Goal: Task Accomplishment & Management: Use online tool/utility

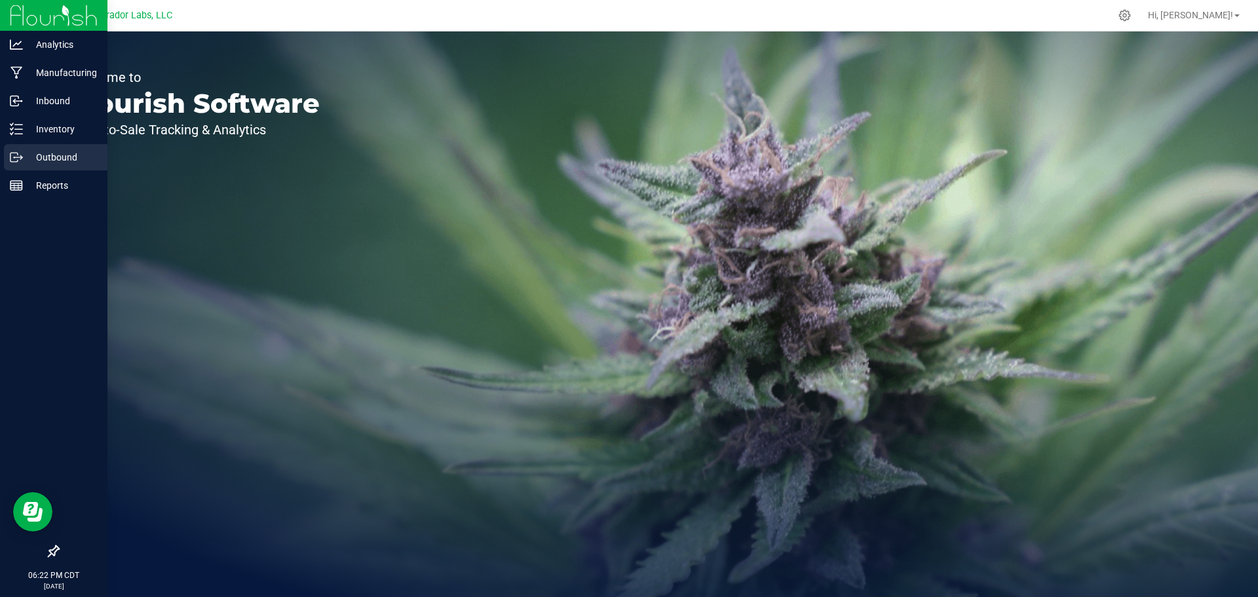
click at [0, 170] on link "Outbound" at bounding box center [53, 158] width 107 height 28
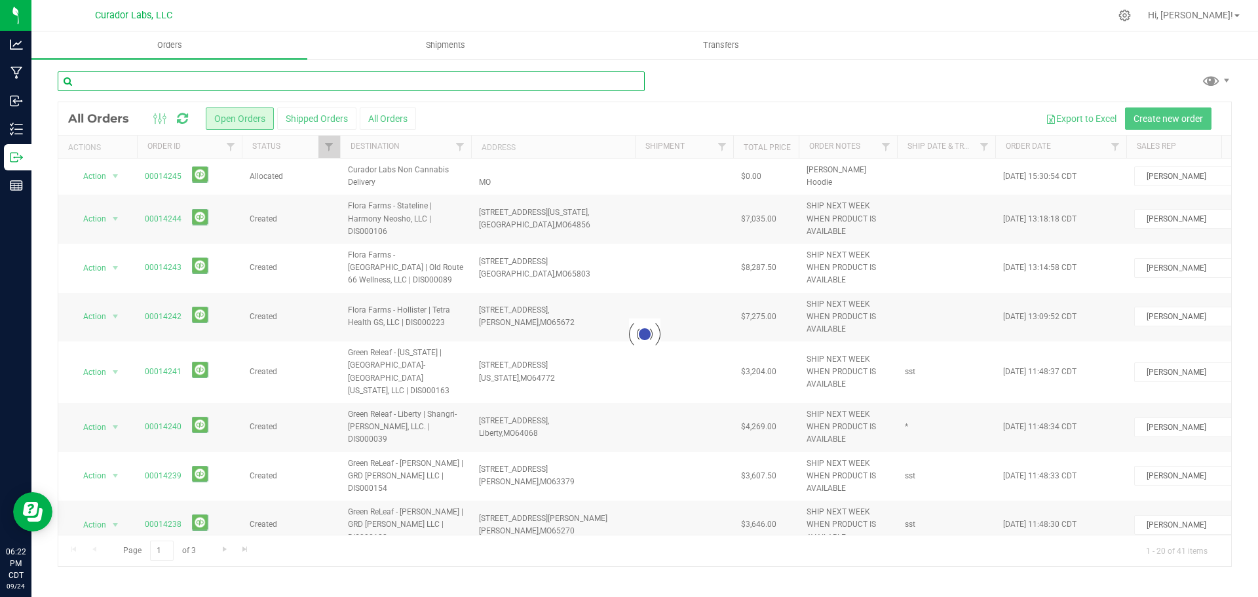
click at [158, 82] on input "text" at bounding box center [351, 81] width 587 height 20
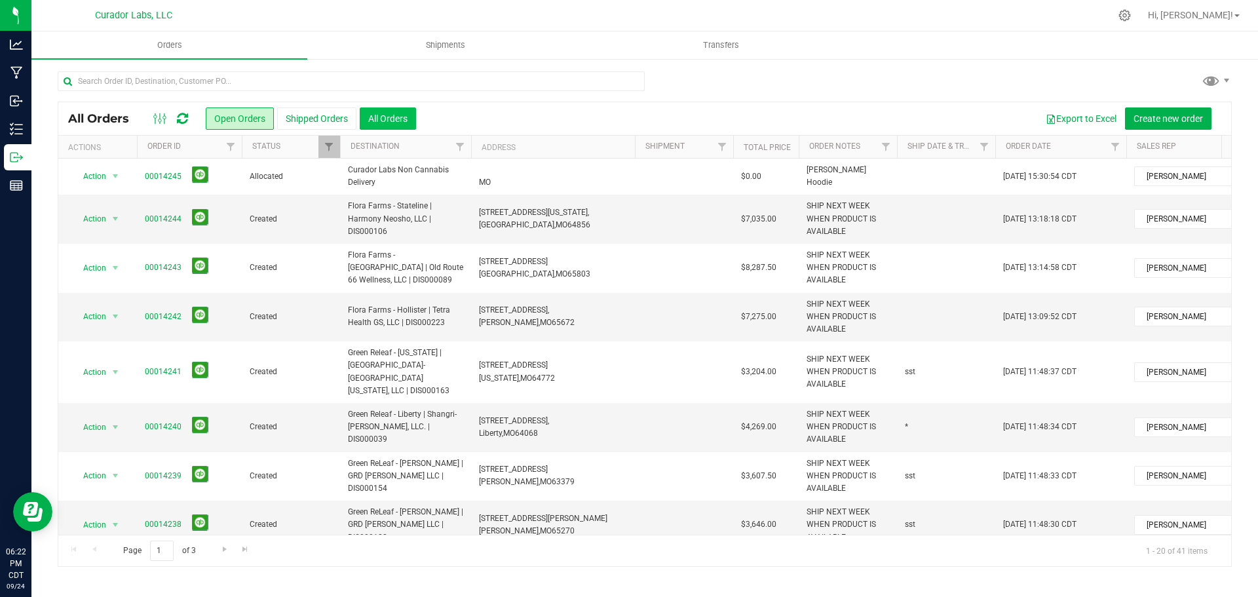
click at [386, 123] on button "All Orders" at bounding box center [388, 118] width 56 height 22
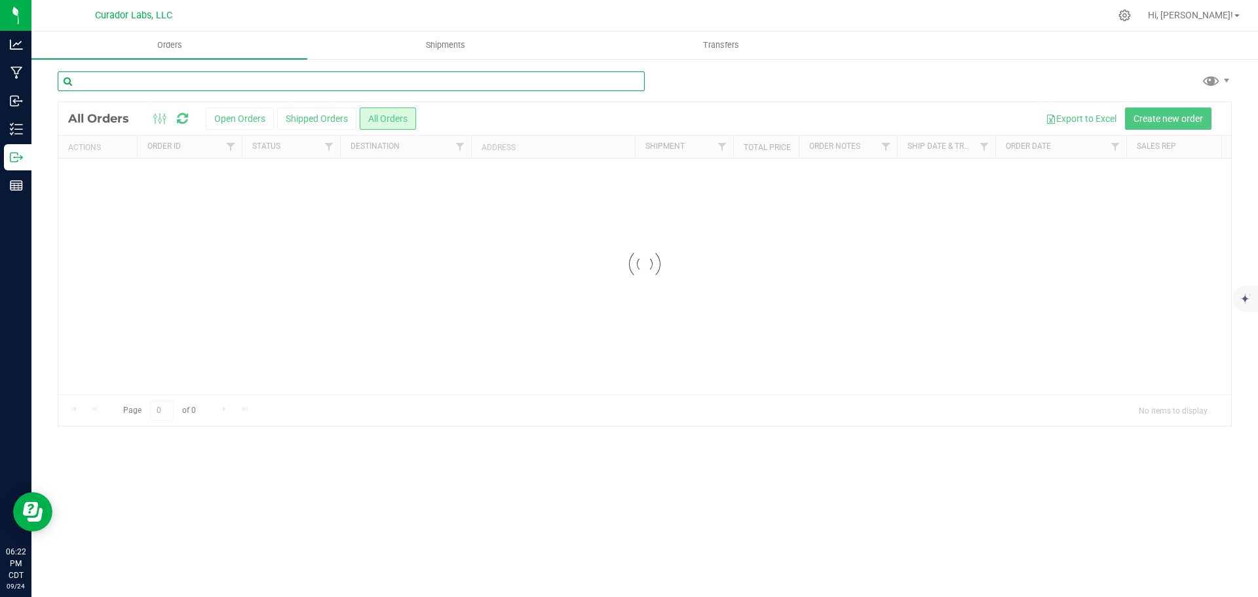
click at [242, 77] on input "text" at bounding box center [351, 81] width 587 height 20
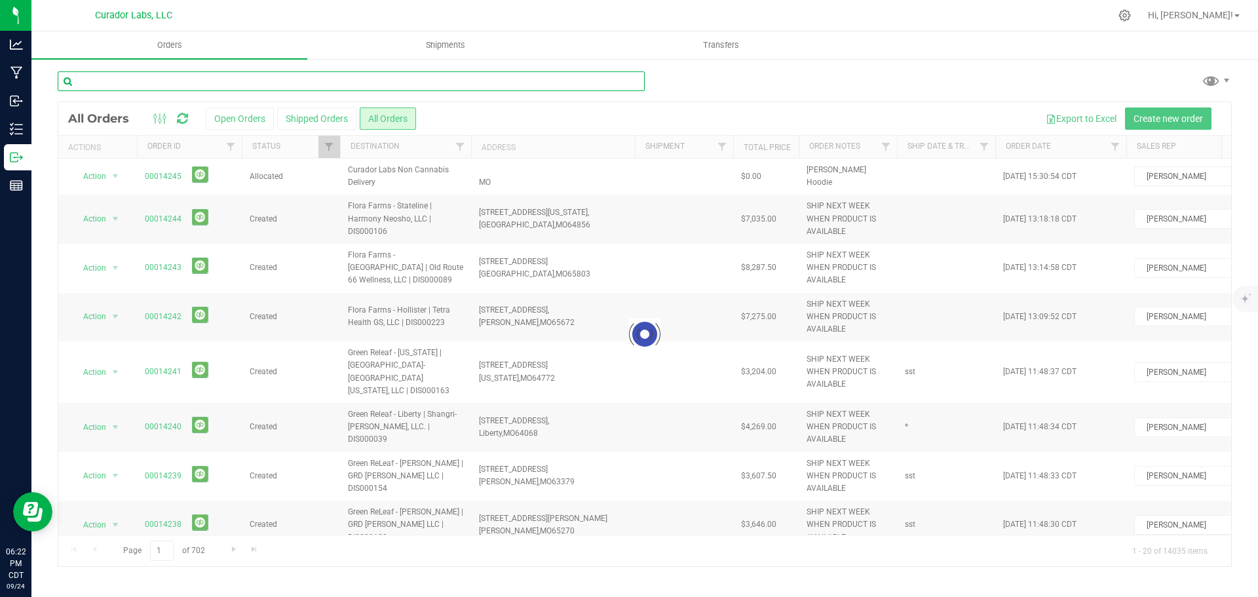
click at [136, 88] on input "text" at bounding box center [351, 81] width 587 height 20
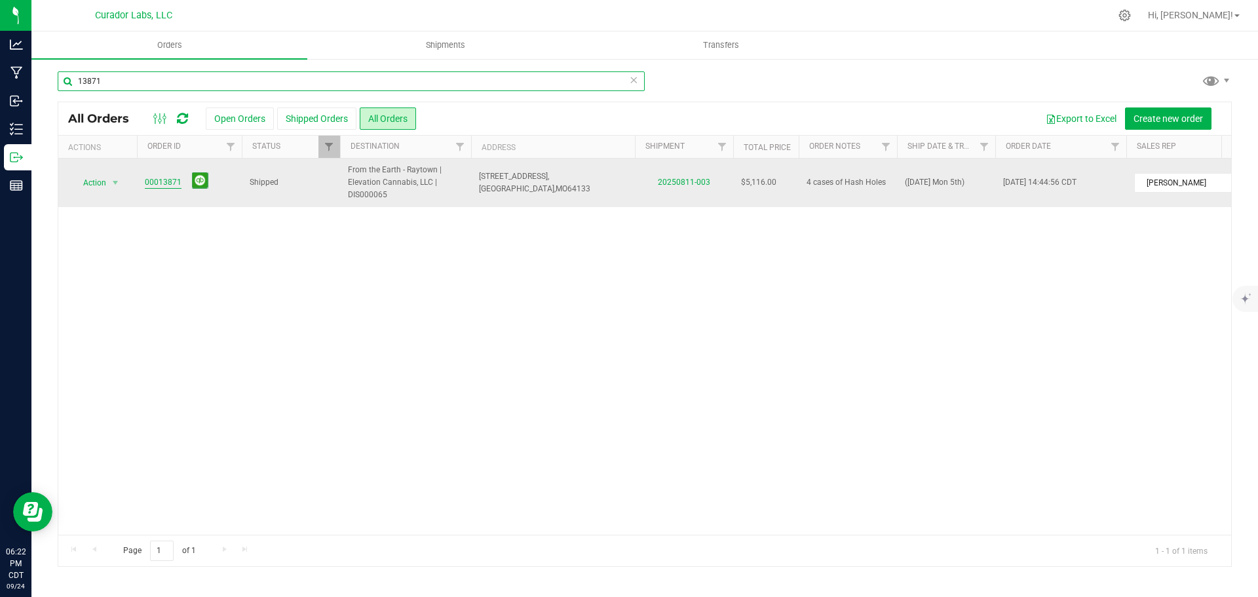
type input "13871"
click at [168, 183] on link "00013871" at bounding box center [163, 182] width 37 height 12
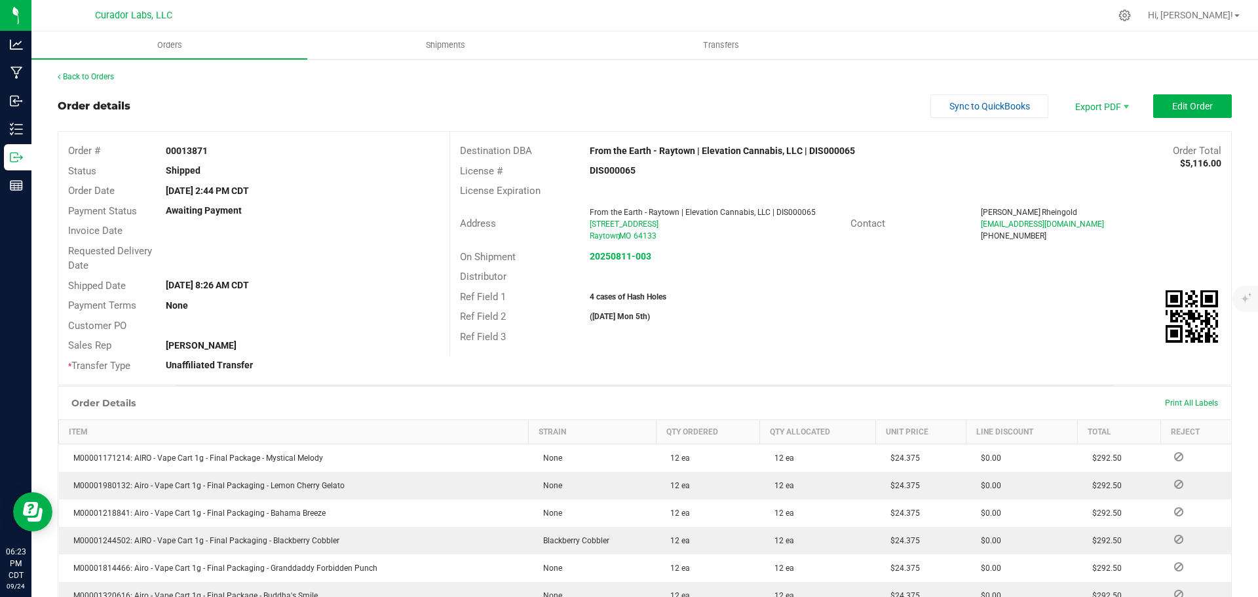
click at [747, 210] on span "From the Earth - Raytown | Elevation Cannabis, LLC | DIS000065" at bounding box center [702, 212] width 226 height 9
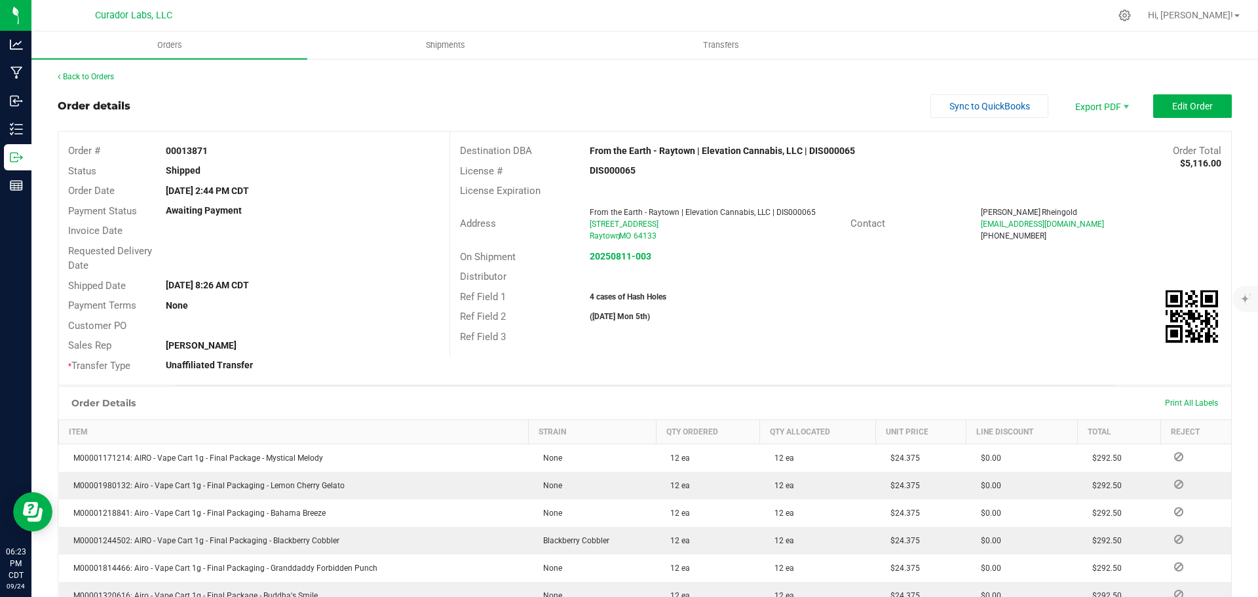
click at [738, 215] on span "From the Earth - Raytown | Elevation Cannabis, LLC | DIS000065" at bounding box center [702, 212] width 226 height 9
click at [742, 217] on div "From the Earth - Raytown | Elevation Cannabis, LLC | DIS000065" at bounding box center [714, 212] width 250 height 12
click at [742, 223] on div "[STREET_ADDRESS]" at bounding box center [714, 224] width 250 height 12
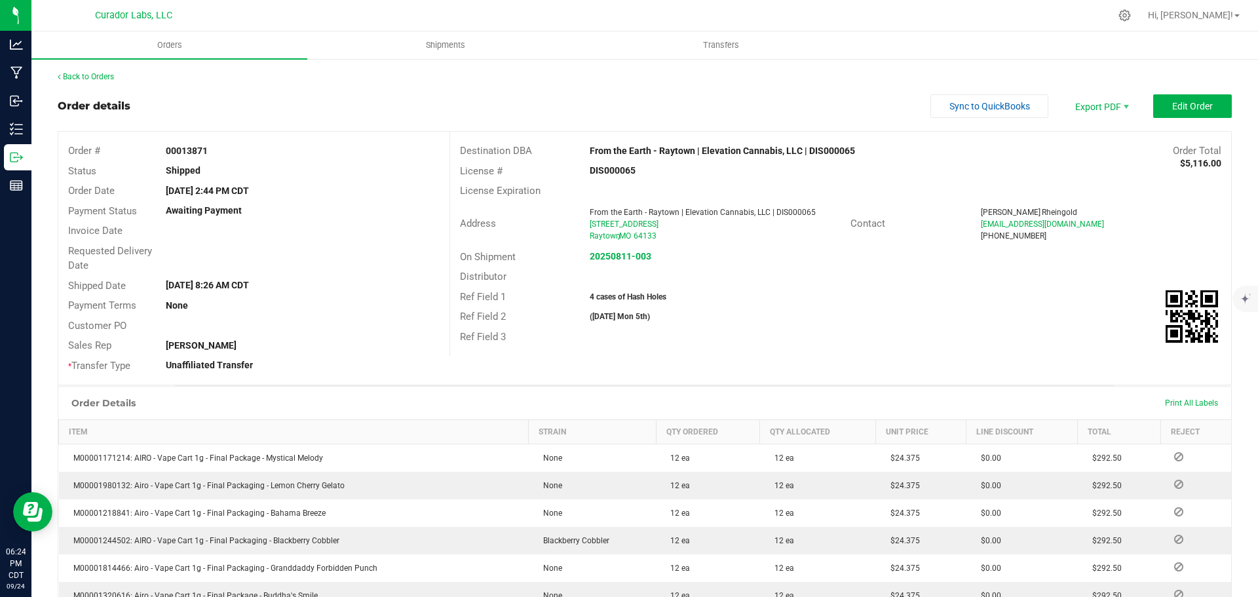
click at [616, 213] on span "From the Earth - Raytown | Elevation Cannabis, LLC | DIS000065" at bounding box center [702, 212] width 226 height 9
click at [770, 329] on div "Ref Field 3" at bounding box center [840, 337] width 781 height 20
click at [1131, 19] on icon at bounding box center [1124, 15] width 12 height 12
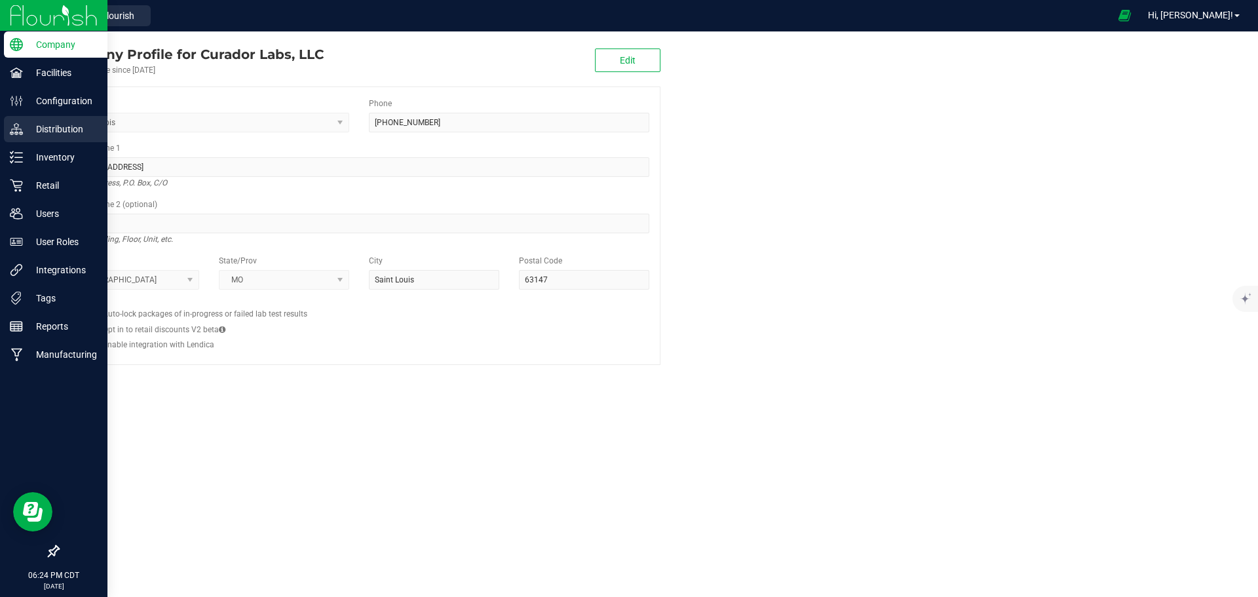
click at [62, 126] on p "Distribution" at bounding box center [62, 129] width 79 height 16
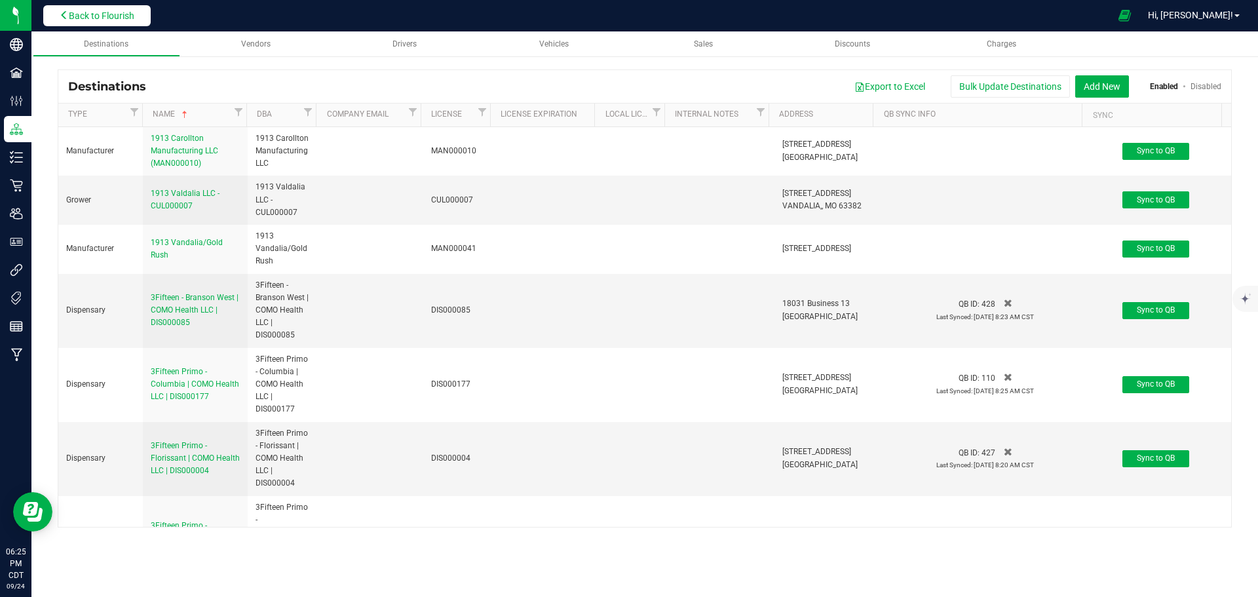
click at [121, 20] on span "Back to Flourish" at bounding box center [101, 15] width 65 height 10
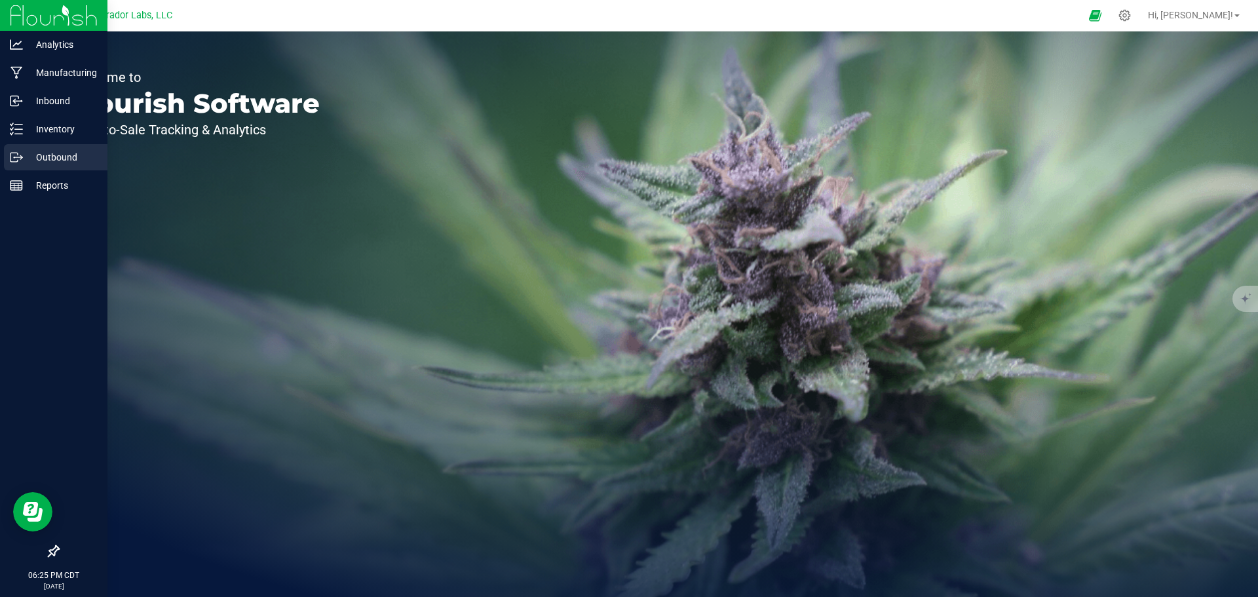
click at [44, 160] on p "Outbound" at bounding box center [62, 157] width 79 height 16
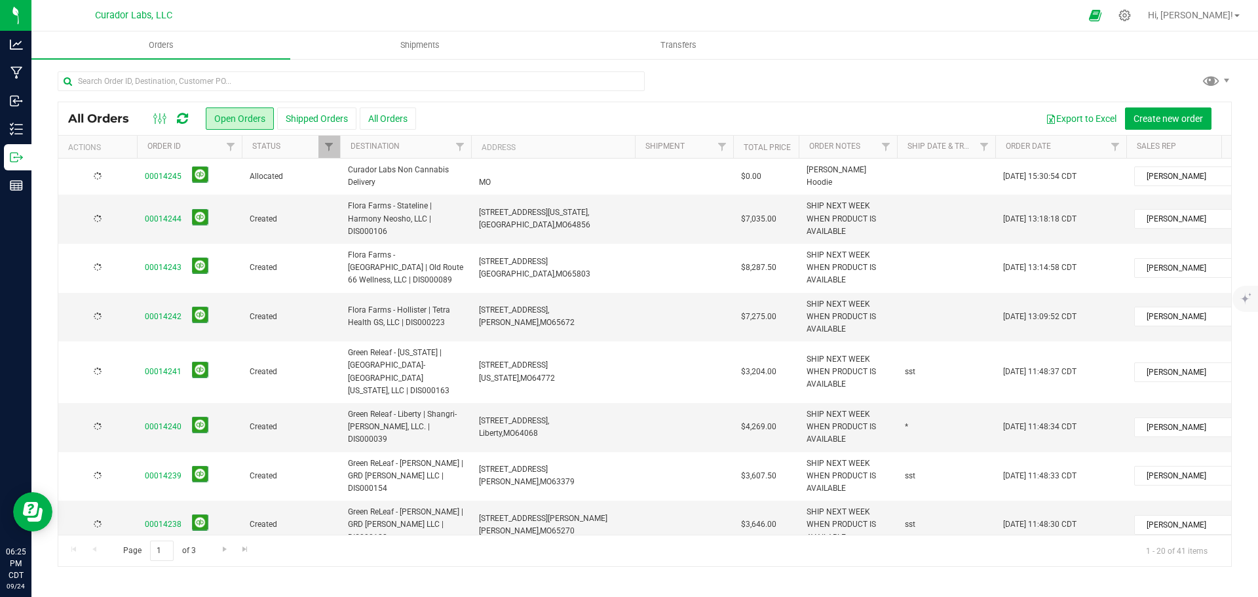
click at [387, 116] on button "All Orders" at bounding box center [388, 118] width 56 height 22
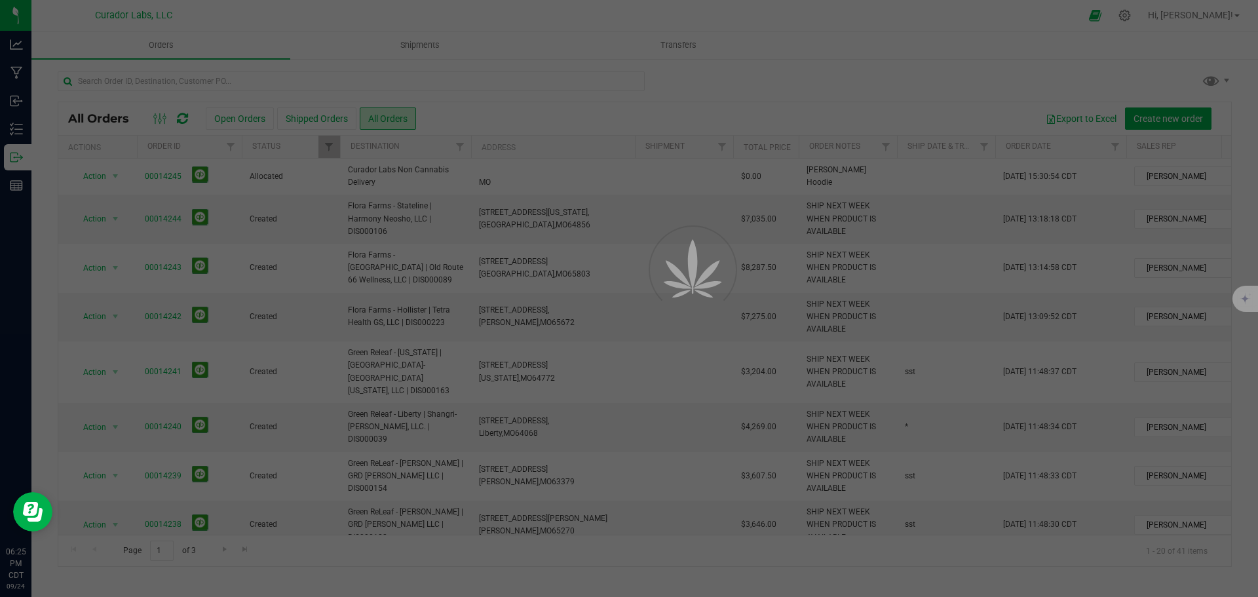
click at [246, 87] on div at bounding box center [629, 298] width 1258 height 597
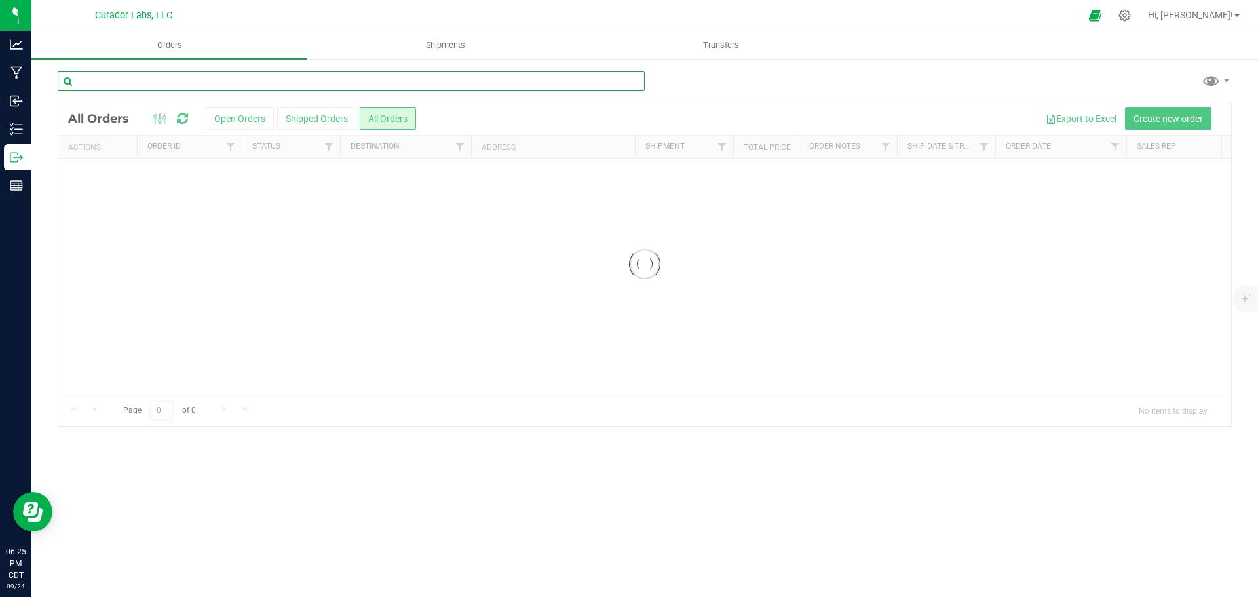
click at [246, 81] on input "text" at bounding box center [351, 81] width 587 height 20
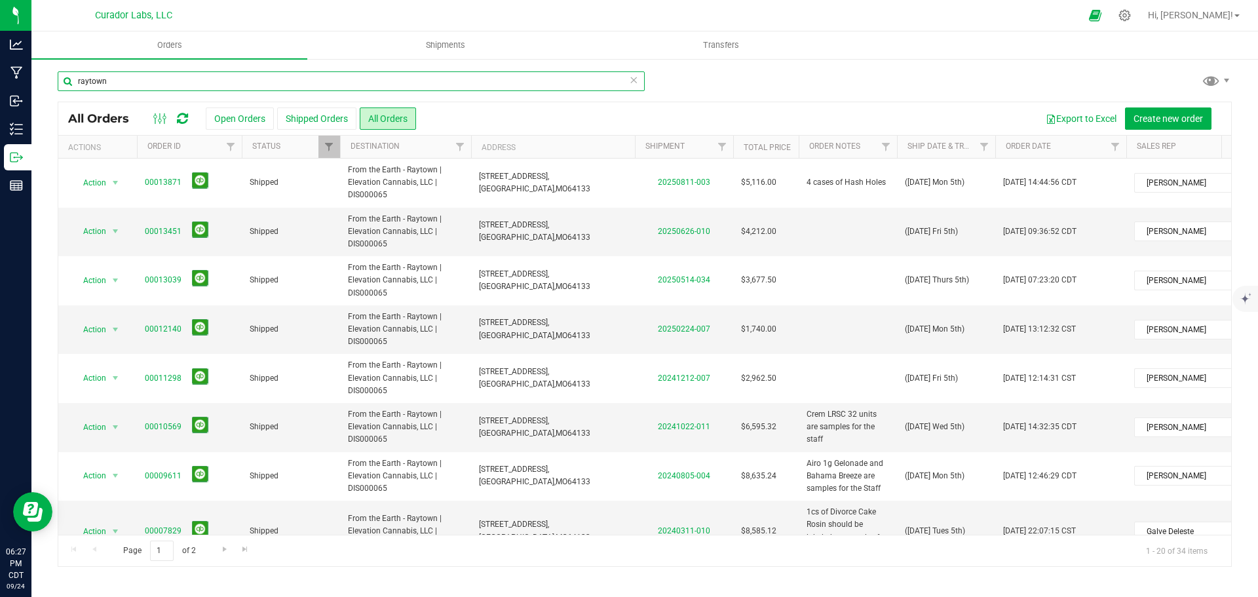
click at [316, 87] on input "raytown" at bounding box center [351, 81] width 587 height 20
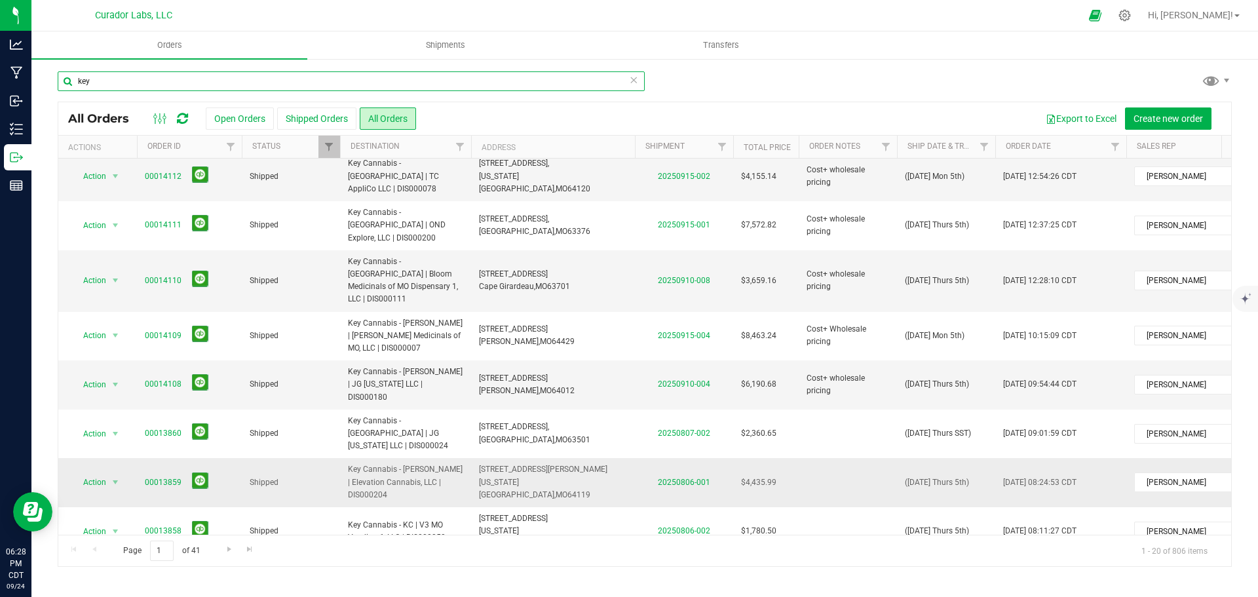
scroll to position [393, 0]
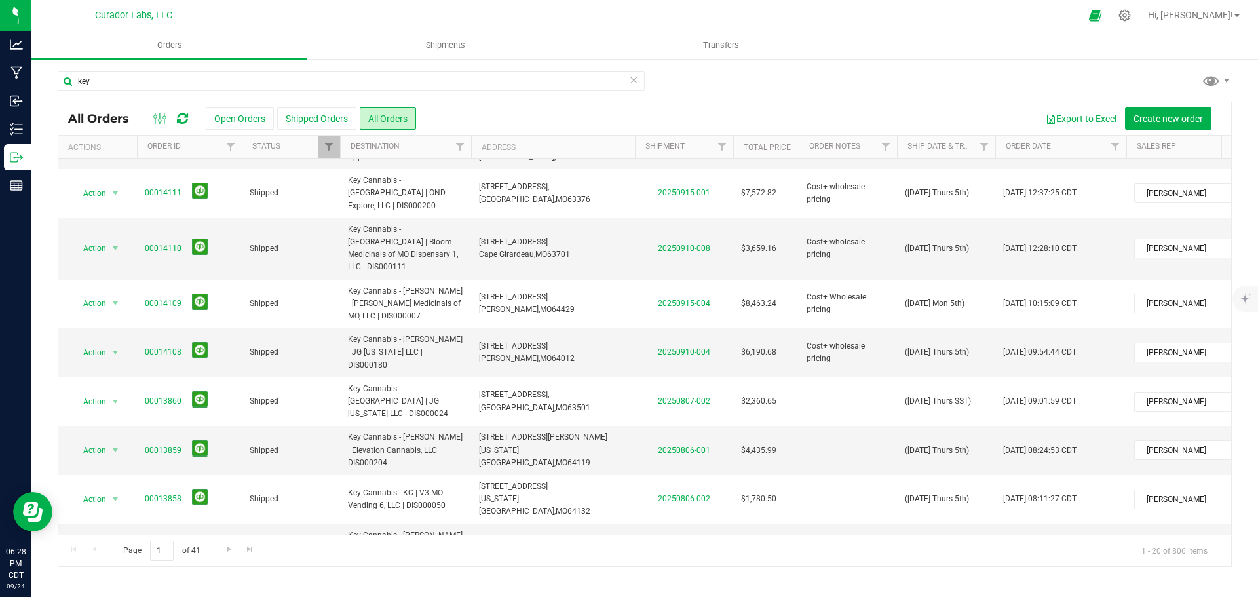
click at [430, 578] on span "Key Cannabis - [GEOGRAPHIC_DATA] | JG [US_STATE] LLC | DIS000132" at bounding box center [405, 597] width 115 height 38
copy td "Key Cannabis - [GEOGRAPHIC_DATA] | JG [US_STATE] LLC | DIS000132"
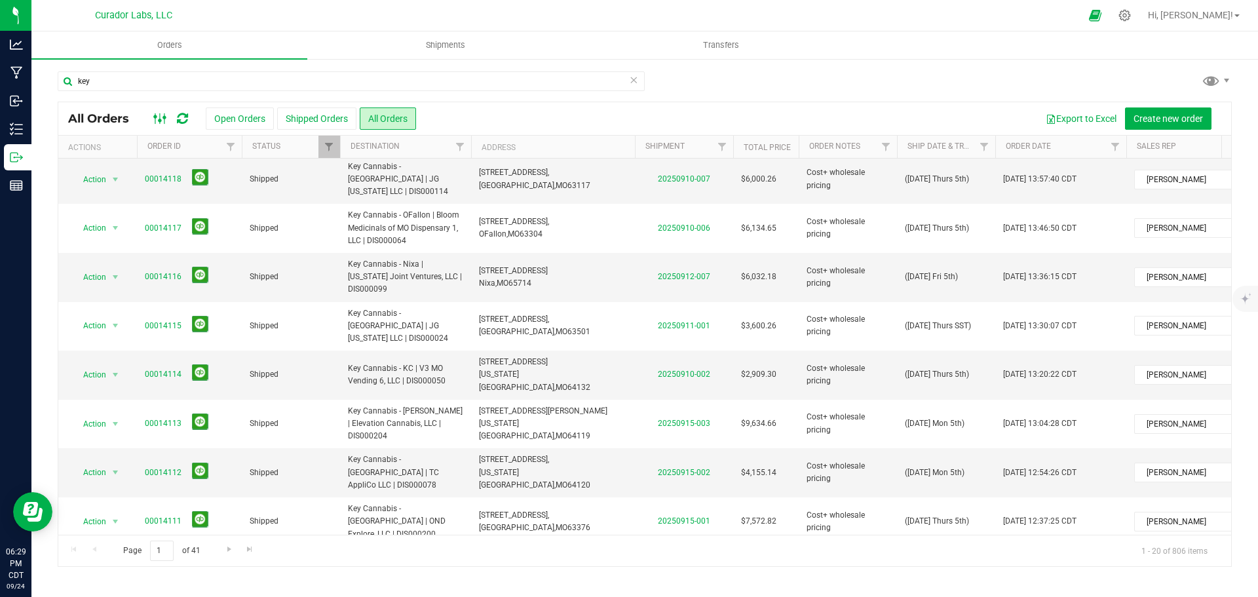
scroll to position [0, 0]
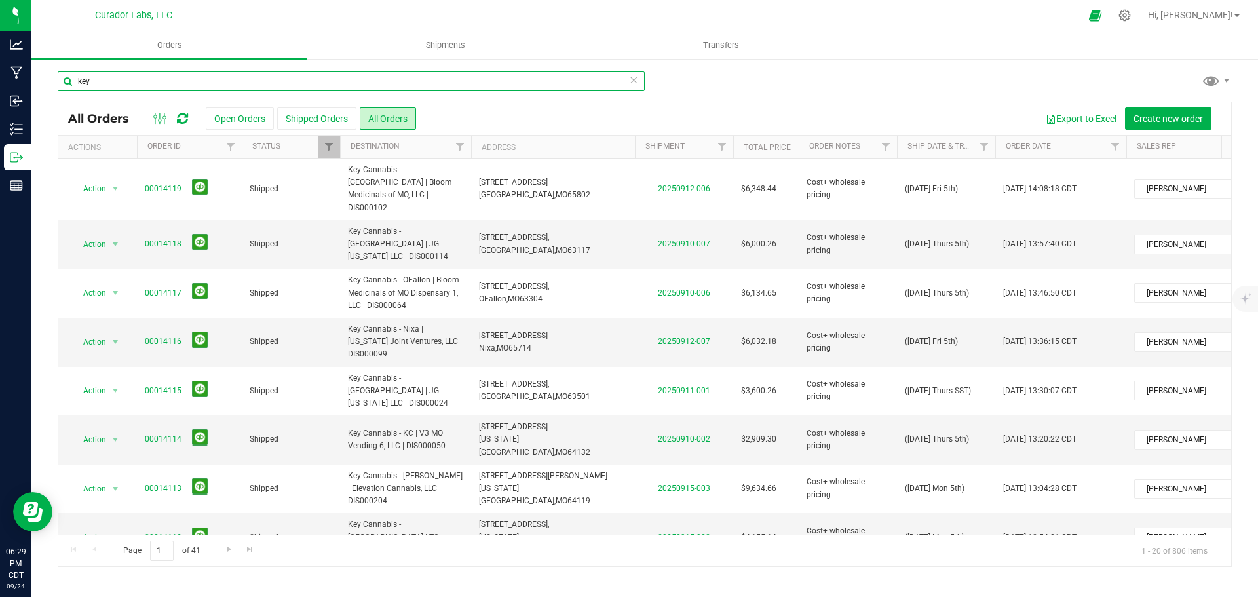
click at [109, 73] on input "key" at bounding box center [351, 81] width 587 height 20
type input "13871"
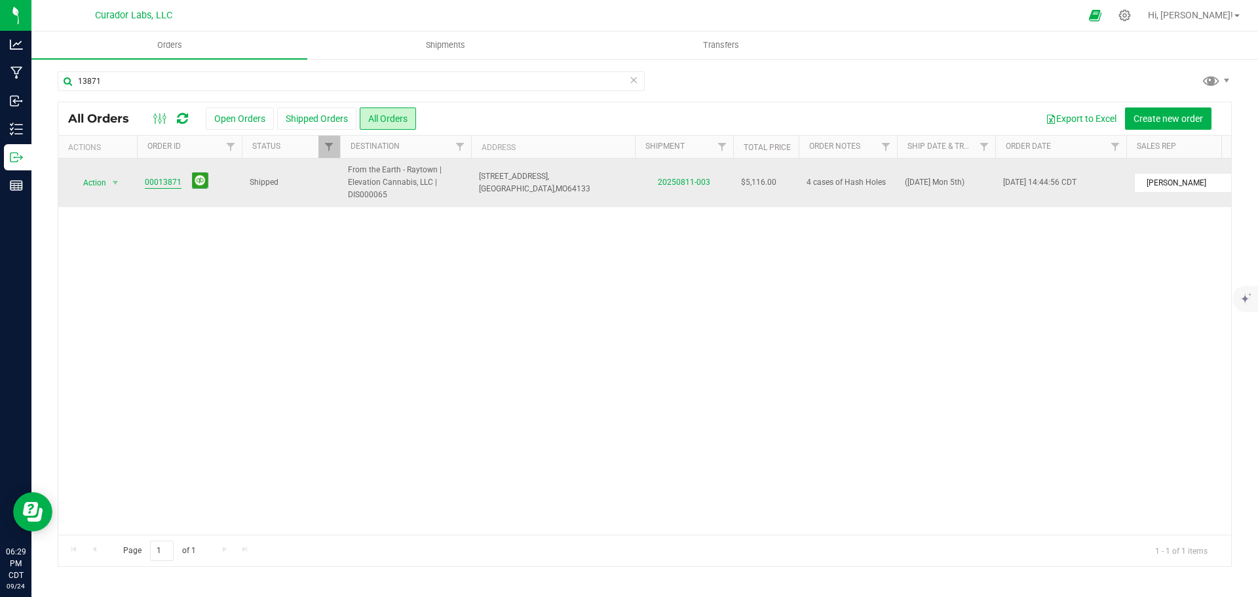
click at [170, 181] on link "00013871" at bounding box center [163, 182] width 37 height 12
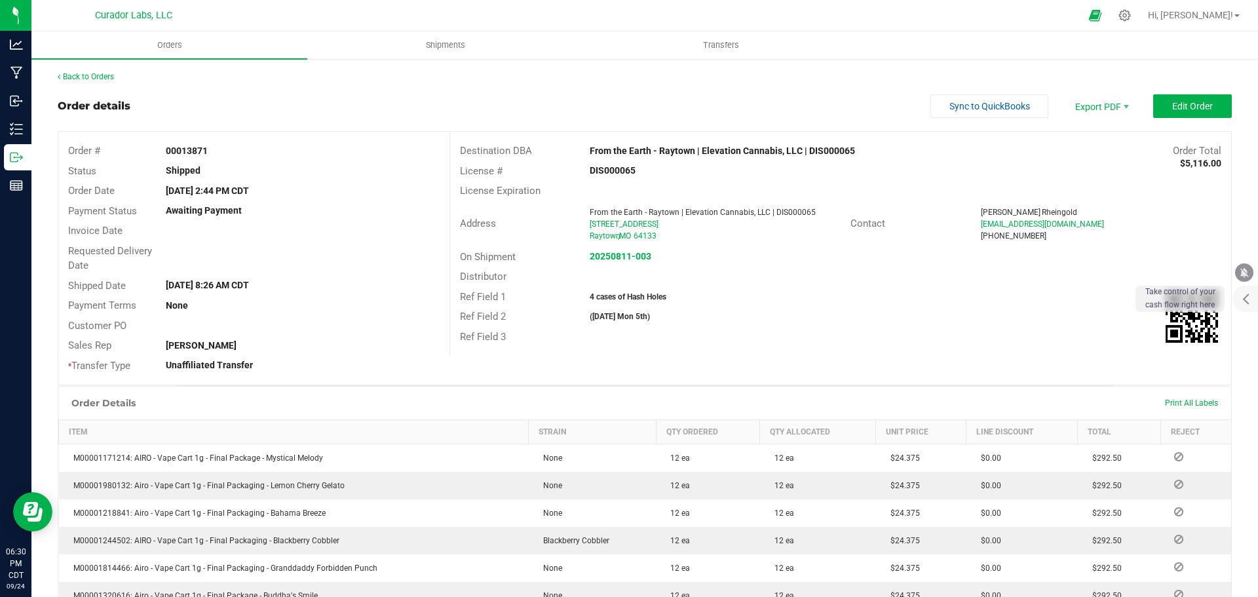
click at [94, 82] on div "Back to Orders" at bounding box center [645, 77] width 1174 height 12
click at [91, 75] on link "Back to Orders" at bounding box center [86, 76] width 56 height 9
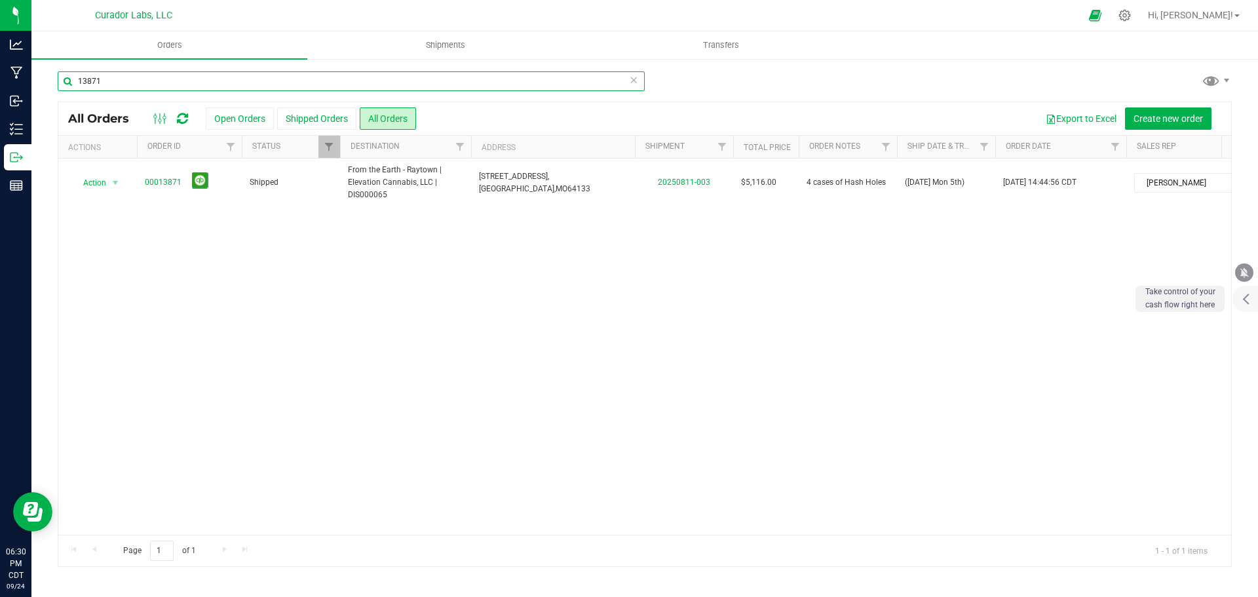
click at [163, 77] on input "13871" at bounding box center [351, 81] width 587 height 20
type input "14112"
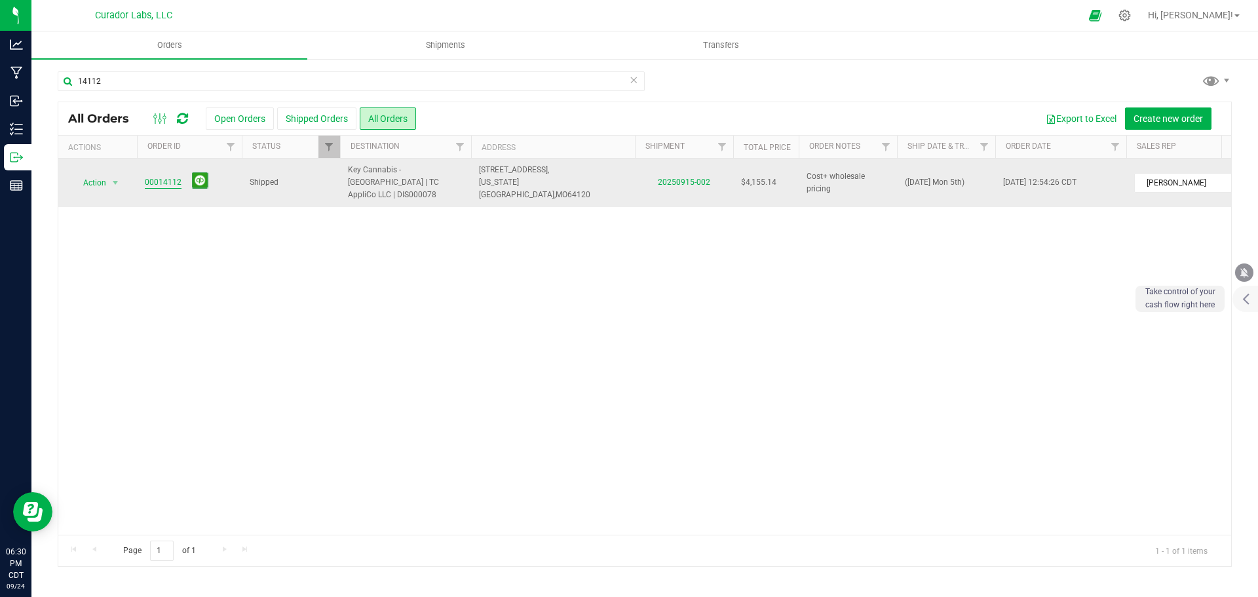
click at [164, 176] on link "00014112" at bounding box center [163, 182] width 37 height 12
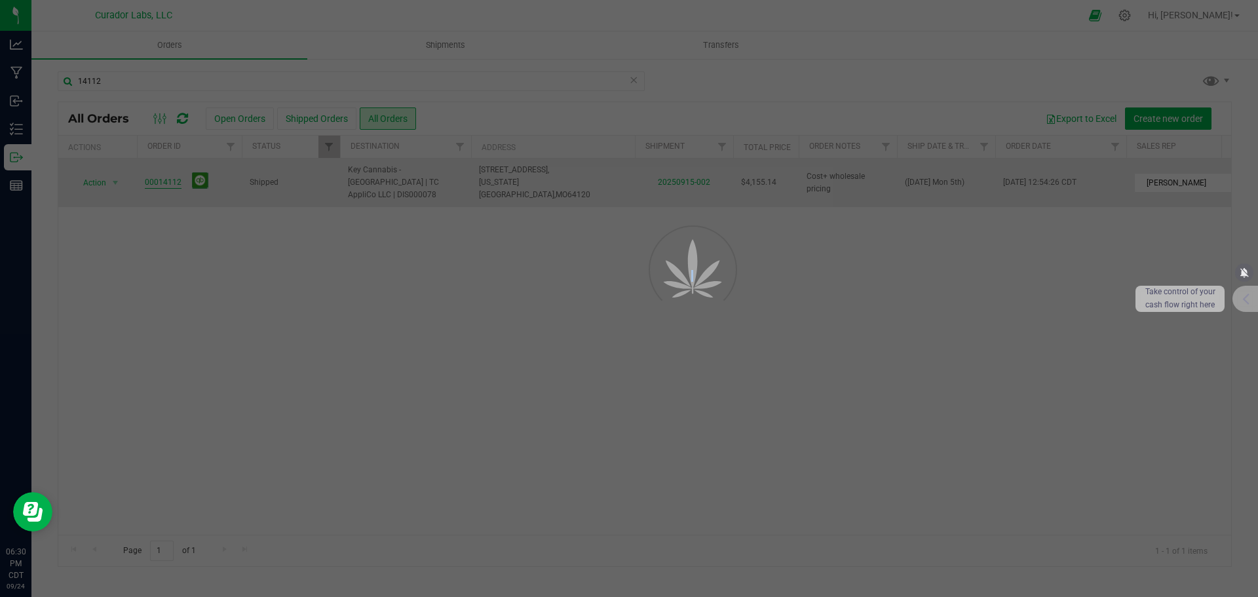
click at [164, 171] on div at bounding box center [629, 298] width 1258 height 597
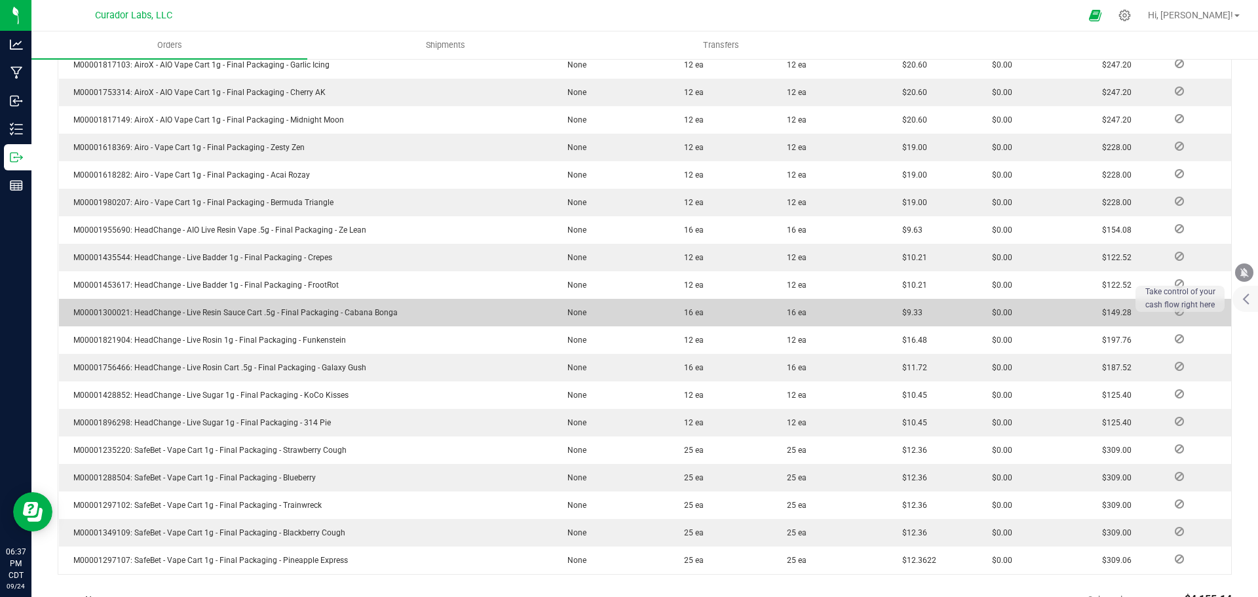
scroll to position [262, 0]
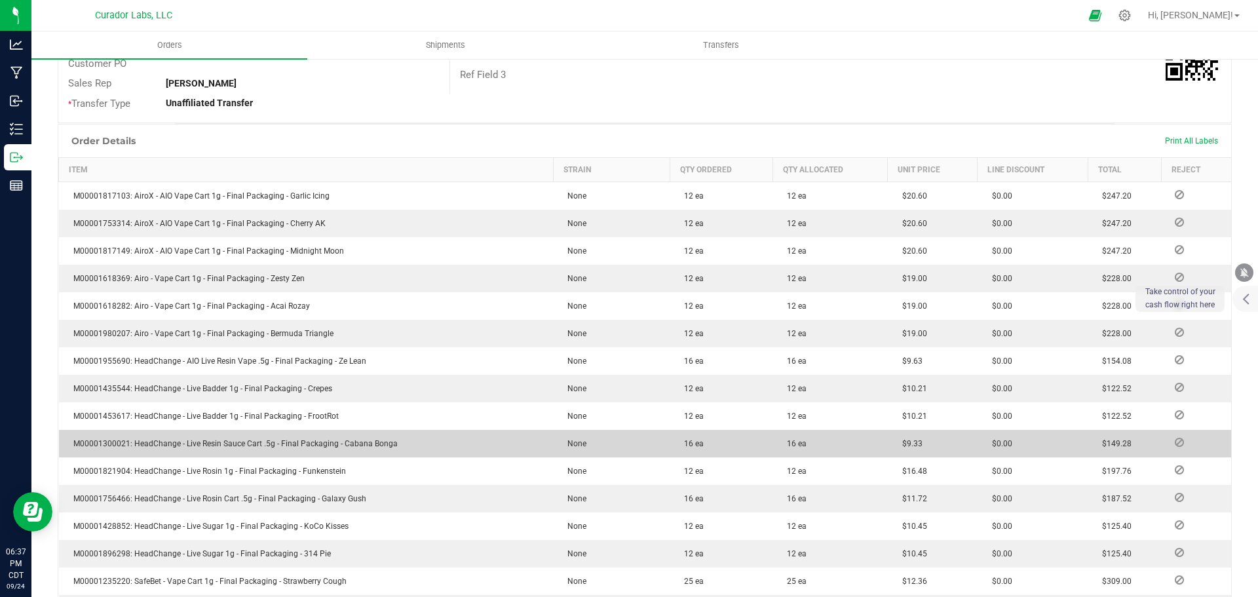
click at [904, 446] on span "$9.33" at bounding box center [908, 443] width 27 height 9
click at [922, 446] on td "$9.33" at bounding box center [933, 444] width 90 height 28
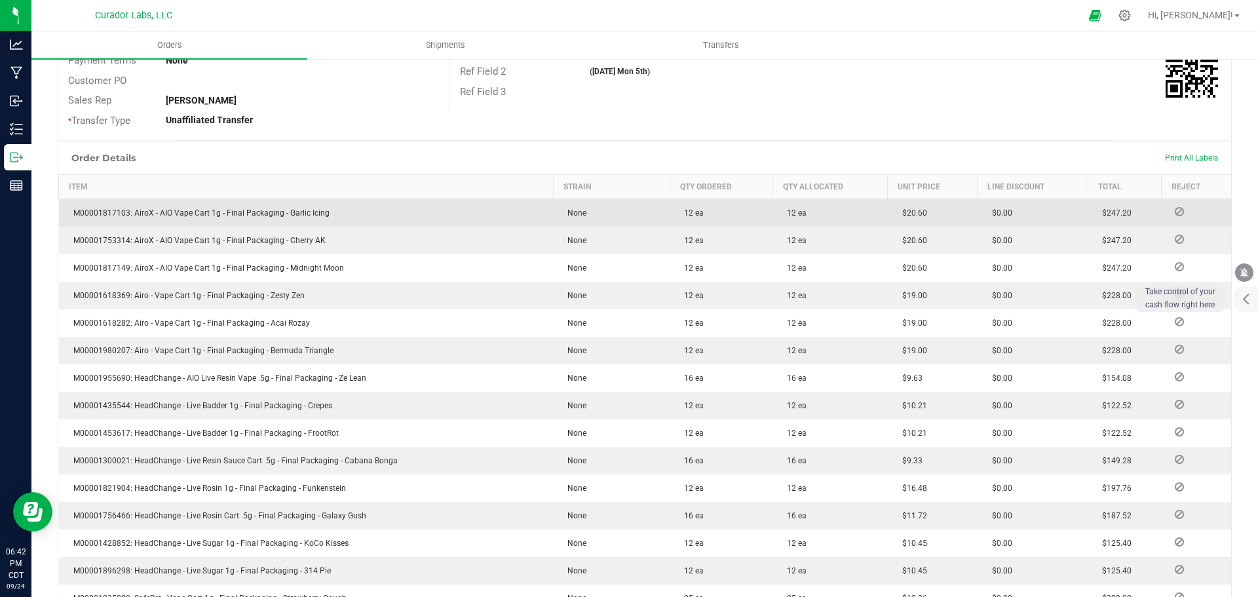
scroll to position [0, 0]
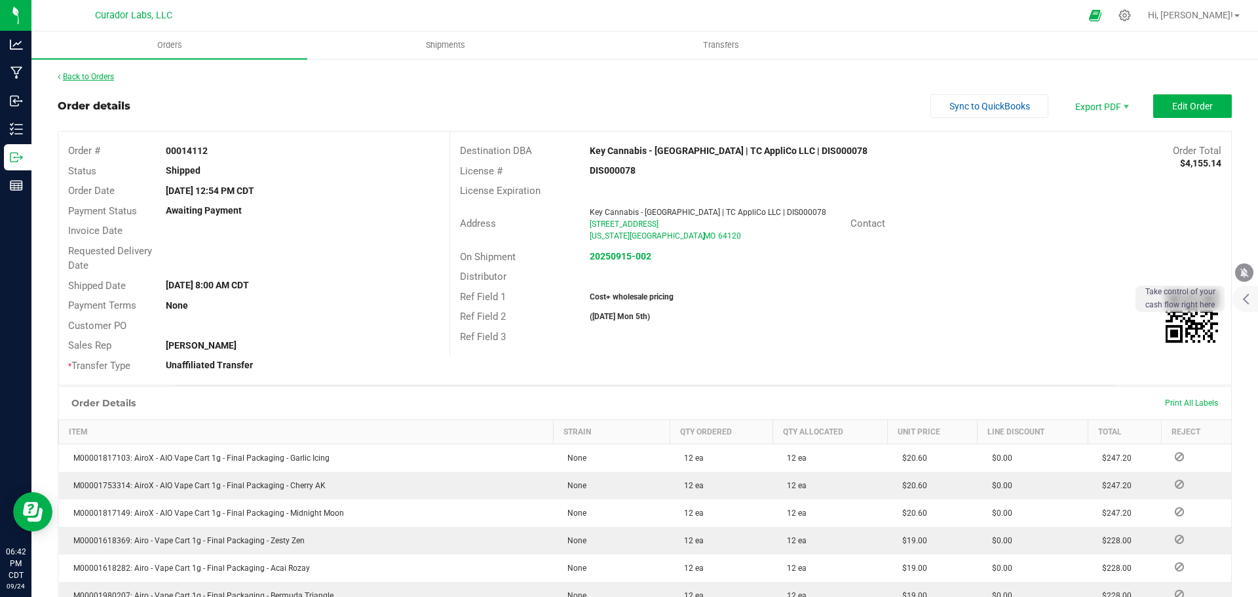
click at [103, 79] on link "Back to Orders" at bounding box center [86, 76] width 56 height 9
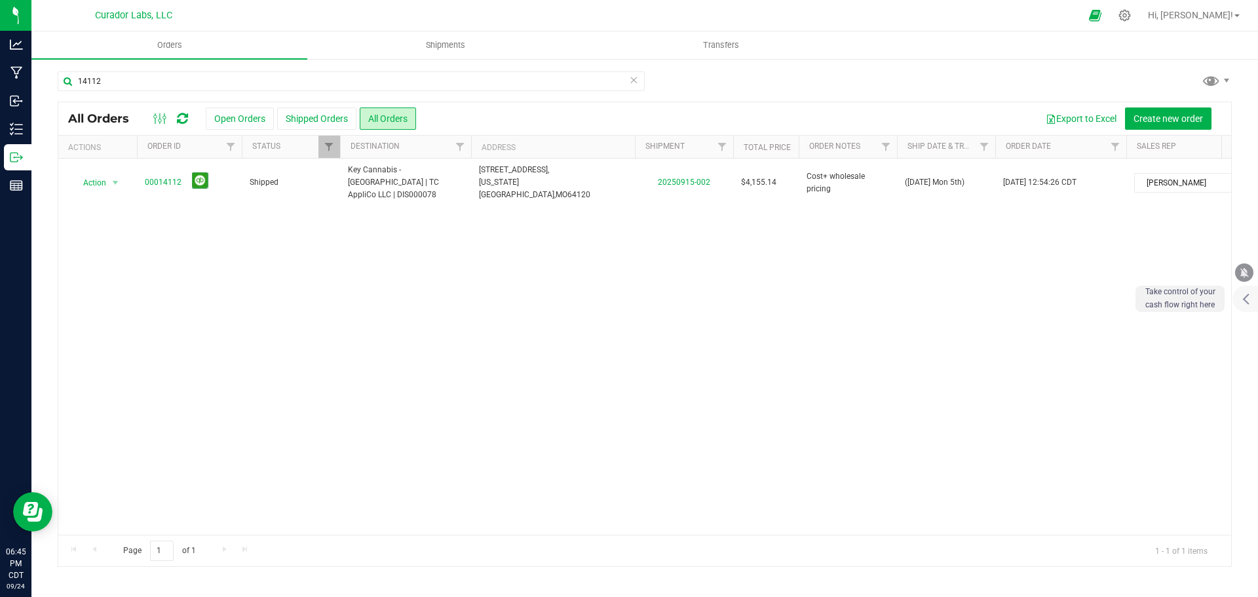
click at [155, 92] on div "14112" at bounding box center [351, 86] width 587 height 30
click at [149, 79] on input "14112" at bounding box center [351, 81] width 587 height 20
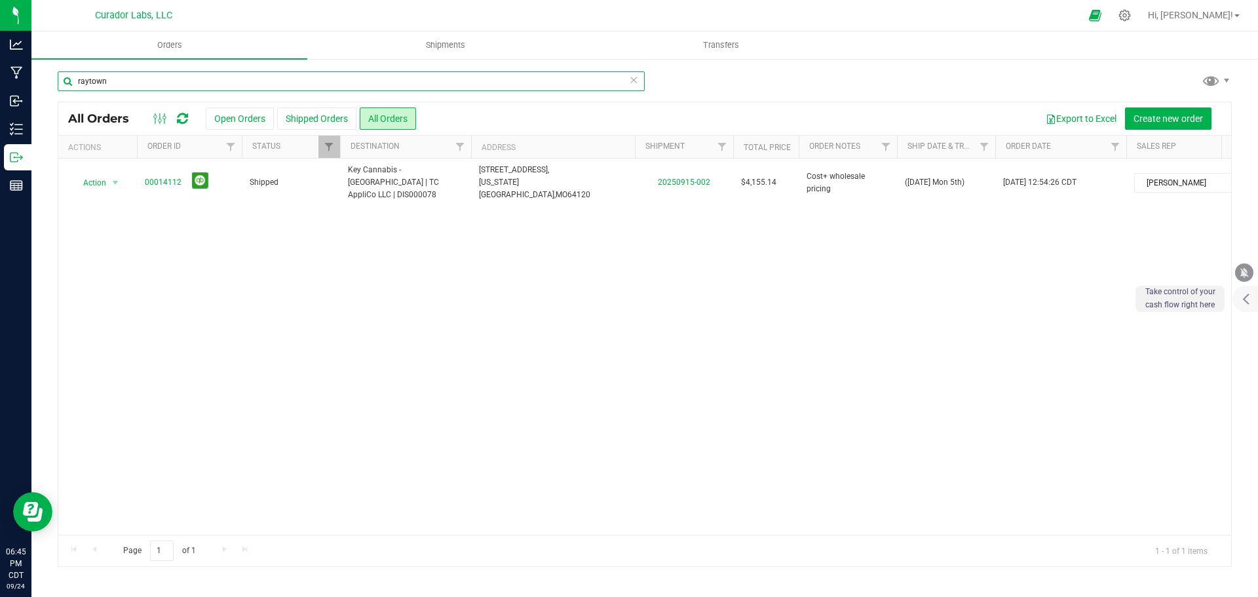
type input "raytown"
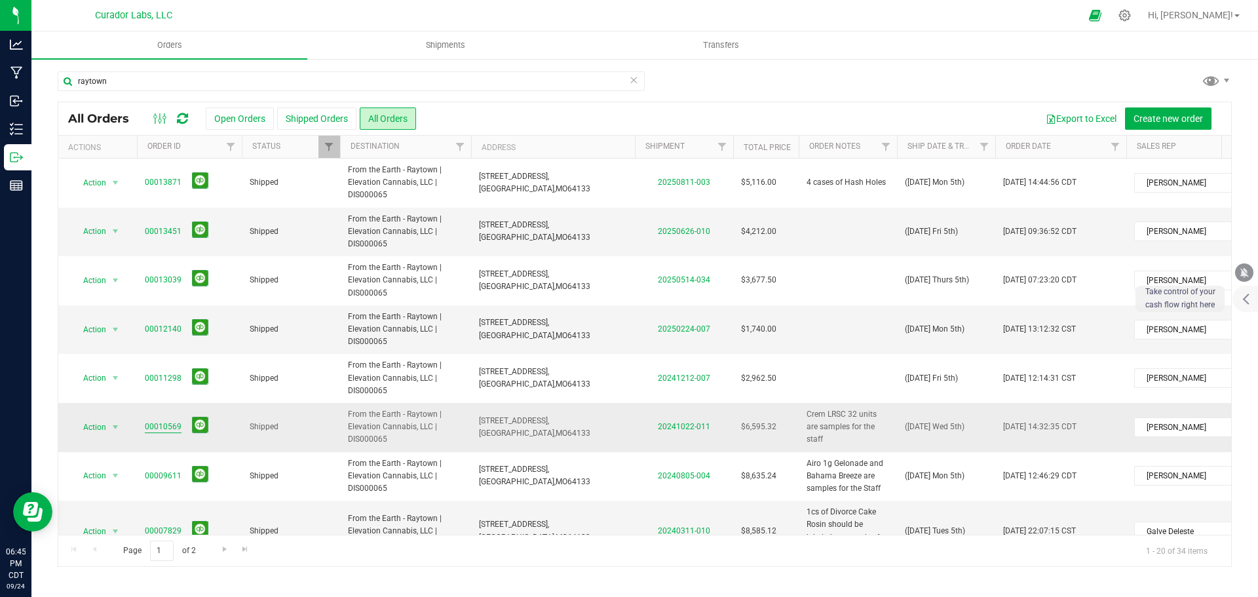
click at [174, 424] on link "00010569" at bounding box center [163, 427] width 37 height 12
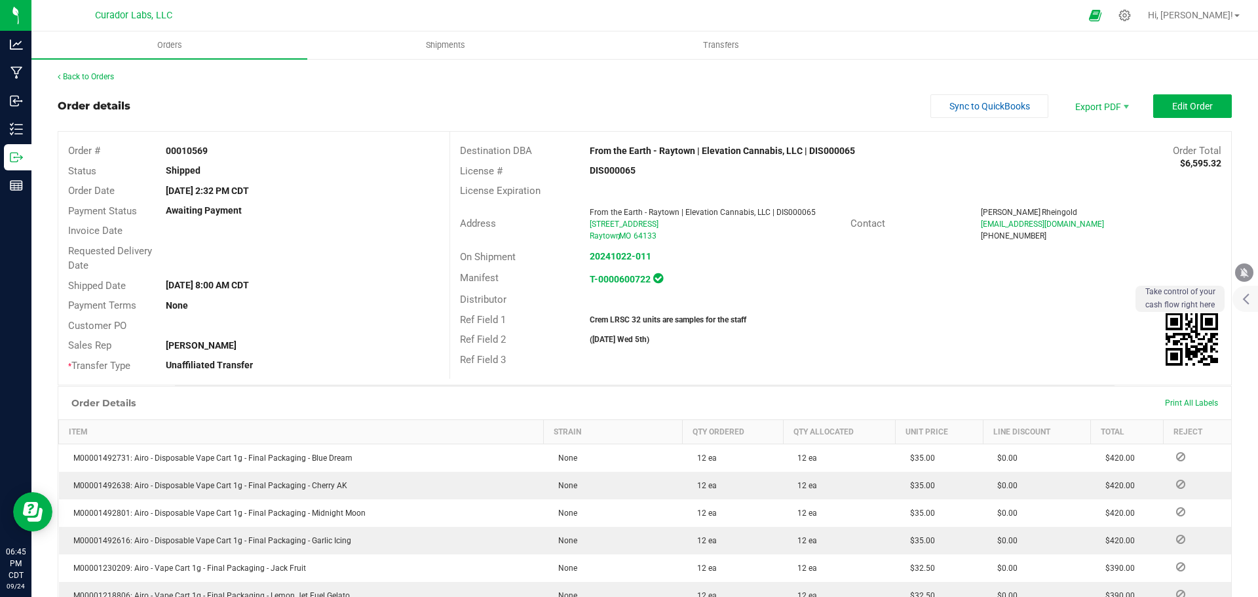
click at [79, 82] on div "Back to Orders" at bounding box center [645, 77] width 1174 height 12
click at [79, 80] on link "Back to Orders" at bounding box center [86, 76] width 56 height 9
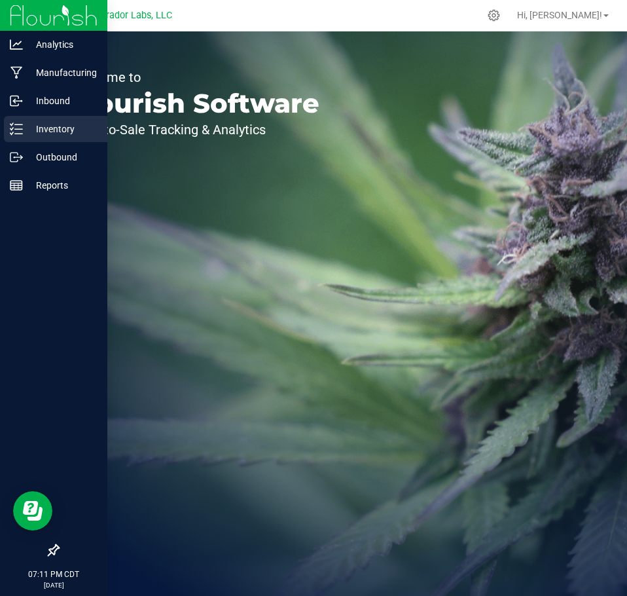
click at [24, 141] on div "Inventory" at bounding box center [55, 129] width 103 height 26
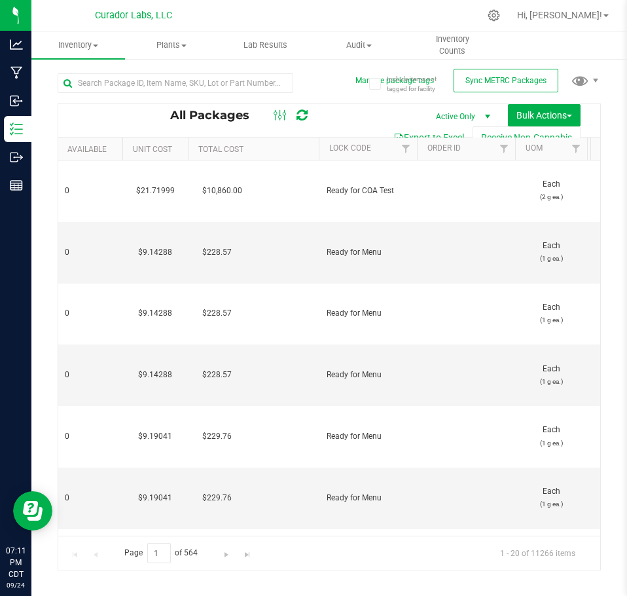
scroll to position [0, 546]
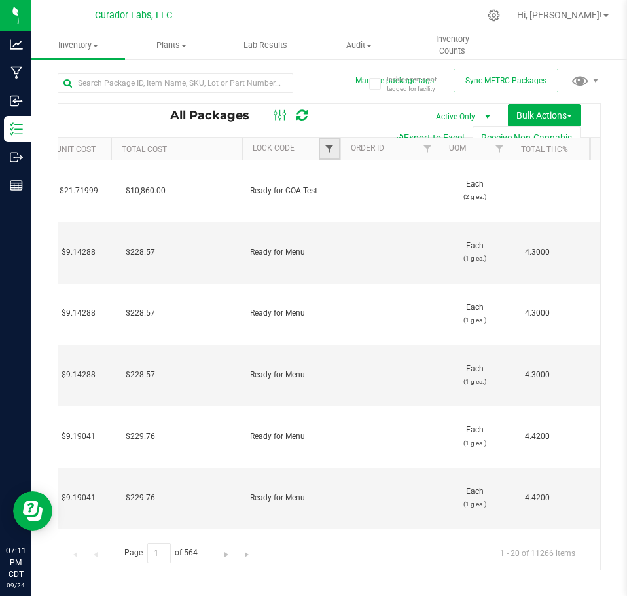
click at [330, 147] on span "Filter" at bounding box center [329, 148] width 10 height 10
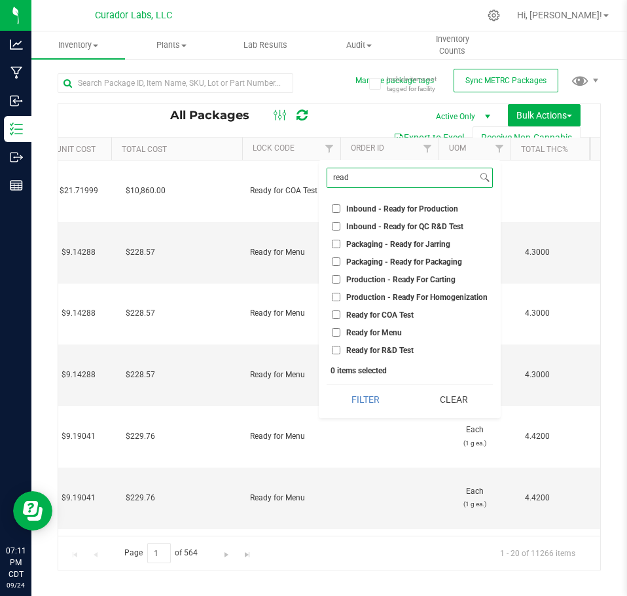
type input "read"
click at [363, 329] on span "Ready for Menu" at bounding box center [374, 333] width 56 height 8
click at [341, 328] on input "Ready for Menu" at bounding box center [336, 332] width 9 height 9
checkbox input "true"
click at [360, 178] on input "read" at bounding box center [402, 177] width 150 height 19
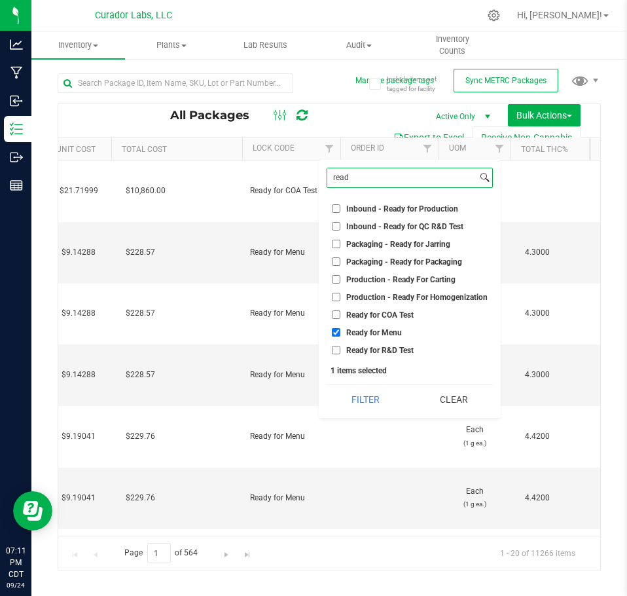
click at [360, 178] on input "read" at bounding box center [402, 177] width 150 height 19
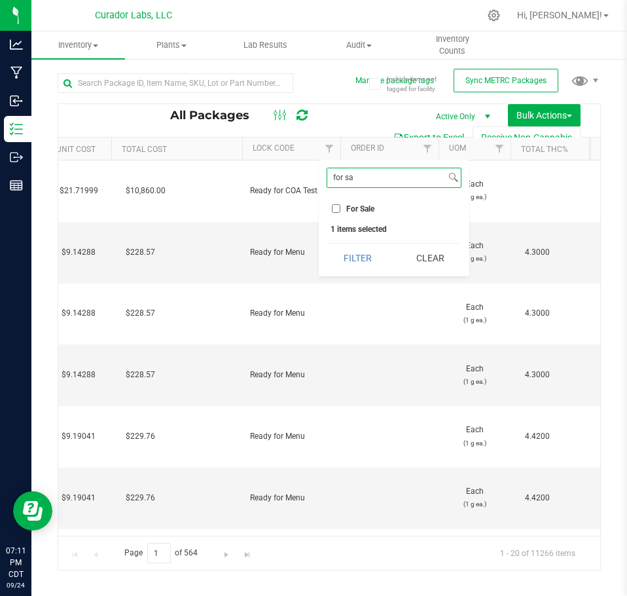
type input "for sa"
click at [350, 212] on span "For Sale" at bounding box center [360, 209] width 28 height 8
click at [341, 212] on input "For Sale" at bounding box center [336, 208] width 9 height 9
checkbox input "true"
click at [375, 264] on button "Filter" at bounding box center [358, 258] width 63 height 29
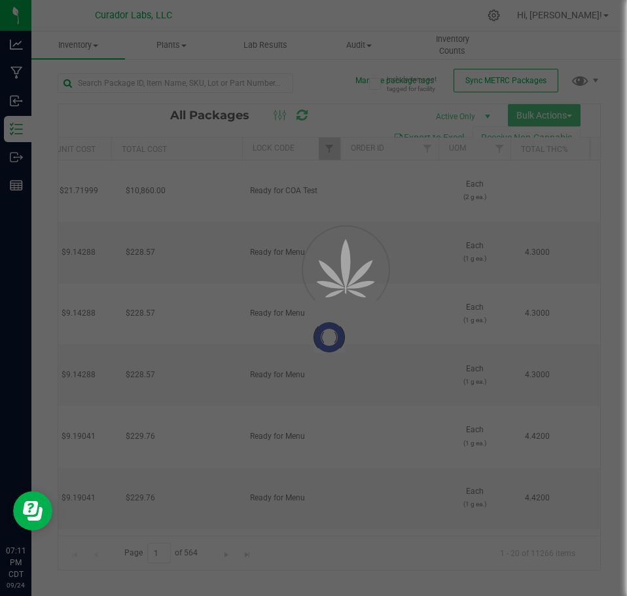
type input "2026-09-24"
type input "2026-08-26"
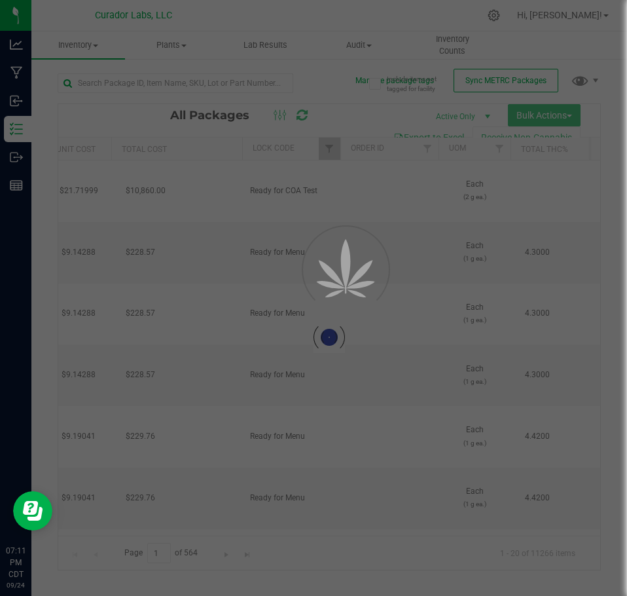
type input "2026-08-26"
type input "2026-09-24"
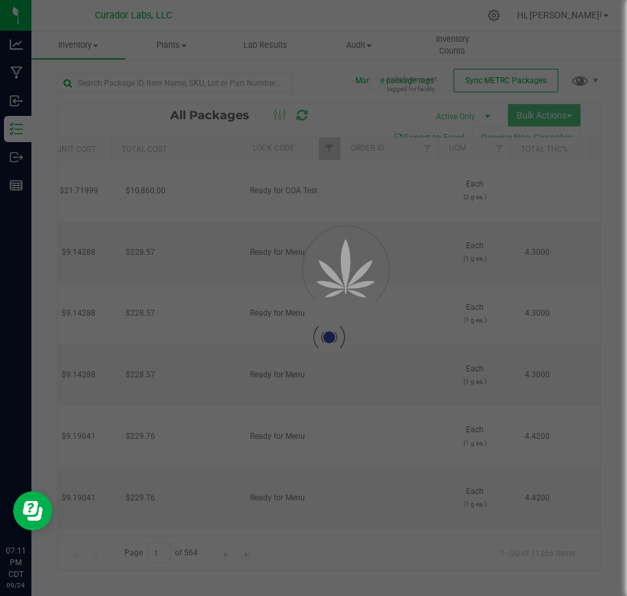
type input "2026-09-24"
type input "2026-08-26"
type input "2026-09-17"
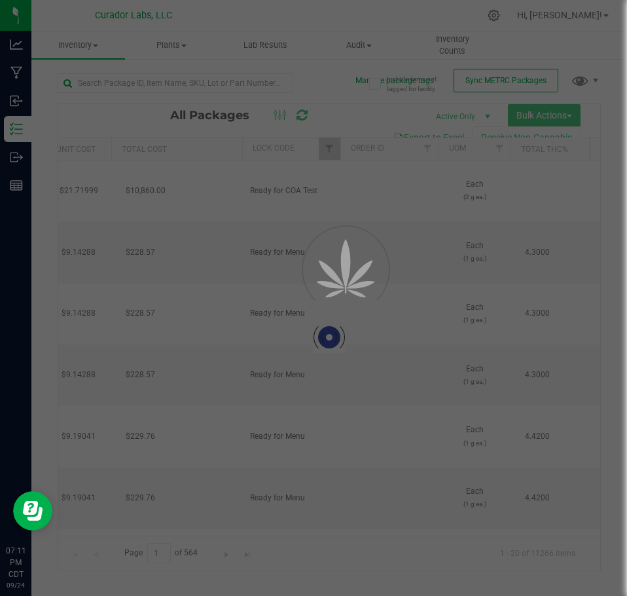
type input "2026-09-17"
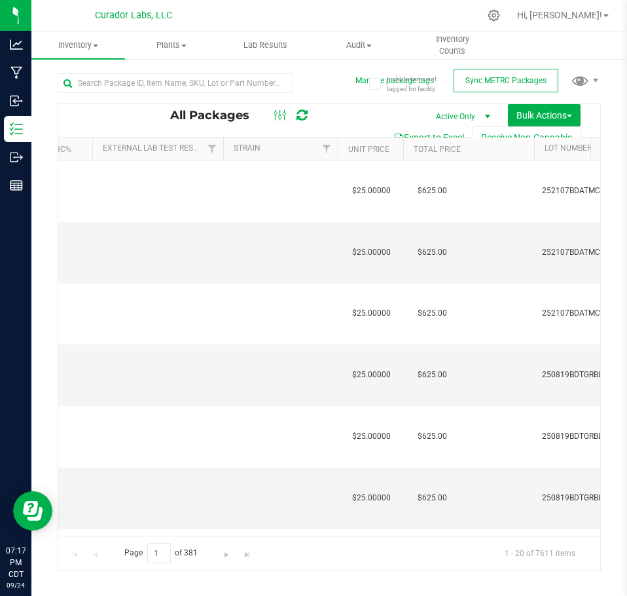
scroll to position [0, 1032]
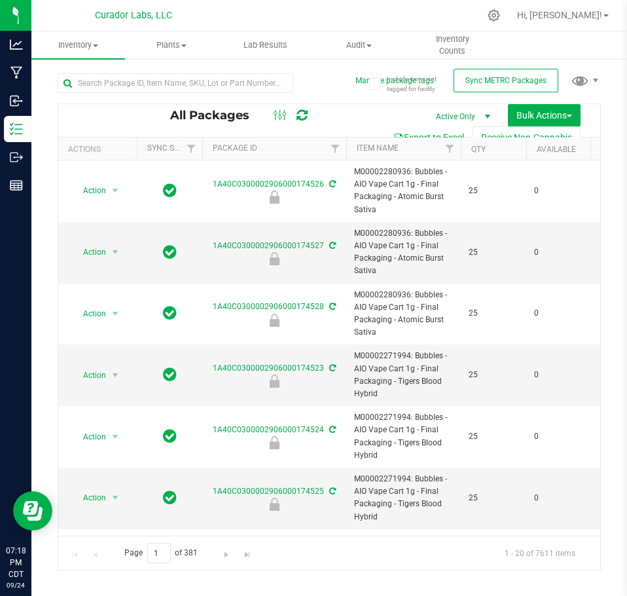
click at [451, 135] on button "Export to Excel" at bounding box center [429, 137] width 88 height 22
